Goal: Navigation & Orientation: Find specific page/section

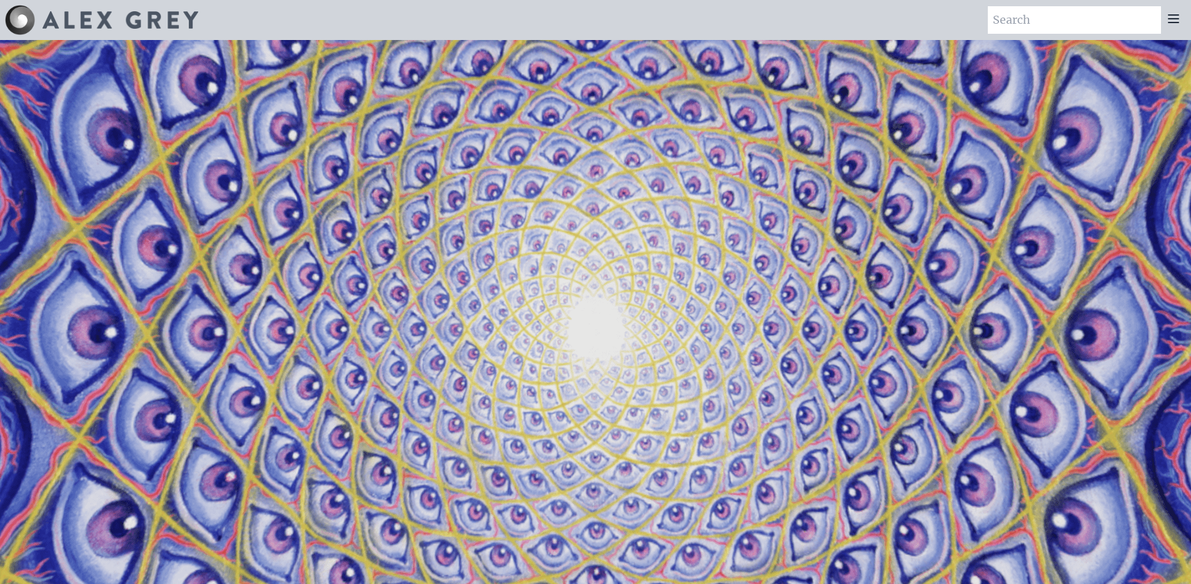
click at [1177, 16] on icon at bounding box center [1173, 18] width 15 height 15
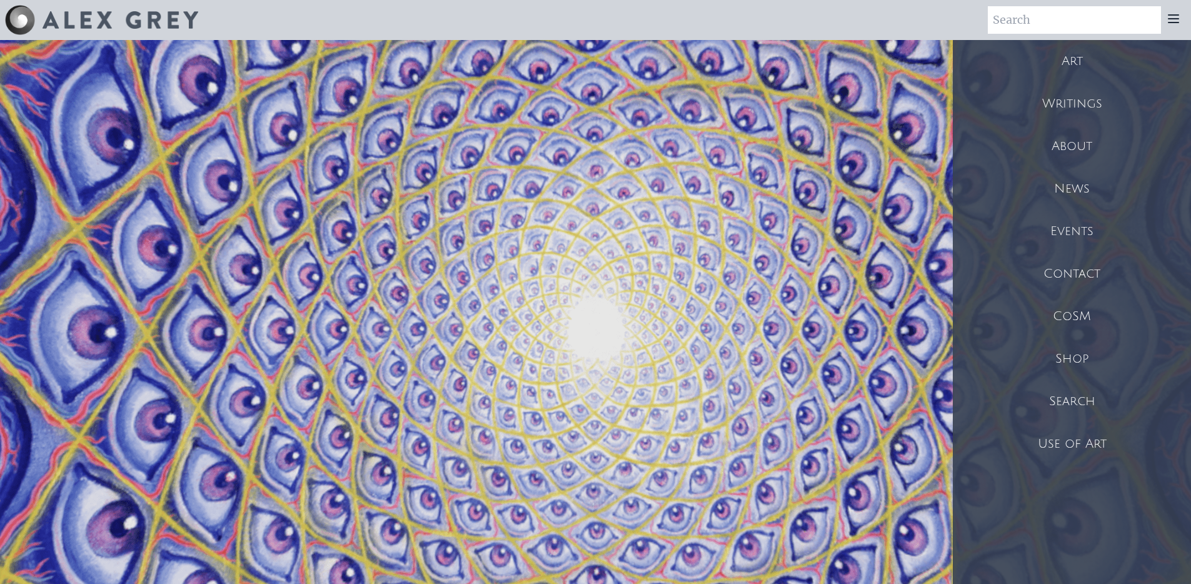
click at [1080, 352] on div "Shop" at bounding box center [1072, 359] width 238 height 43
